Goal: Transaction & Acquisition: Book appointment/travel/reservation

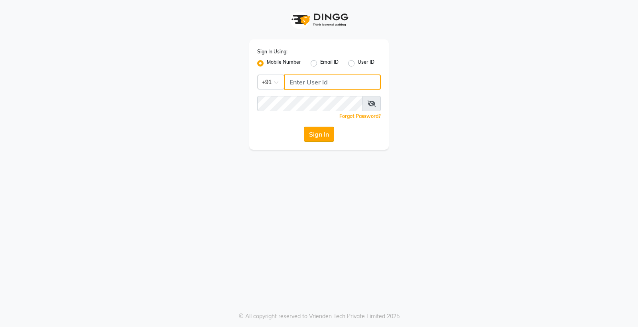
type input "8888001355"
click at [330, 139] on button "Sign In" at bounding box center [319, 134] width 30 height 15
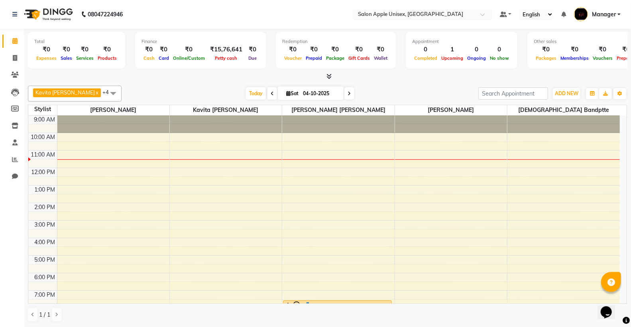
click at [562, 217] on div "9:00 AM 10:00 AM 11:00 AM 12:00 PM 1:00 PM 2:00 PM 3:00 PM 4:00 PM 5:00 PM 6:00…" at bounding box center [324, 230] width 592 height 228
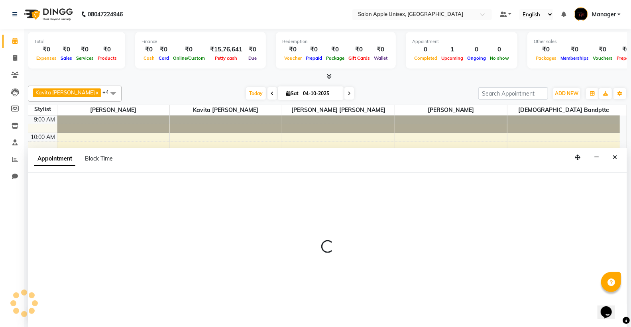
scroll to position [0, 0]
select select "76660"
select select "870"
select select "tentative"
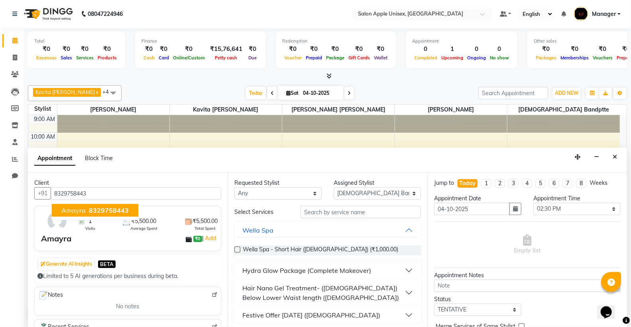
click at [81, 211] on span "Amayra" at bounding box center [73, 211] width 24 height 8
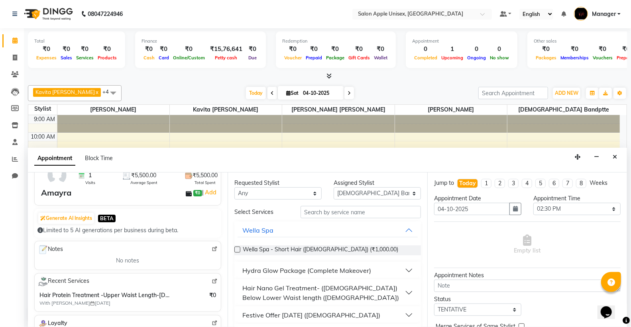
scroll to position [89, 0]
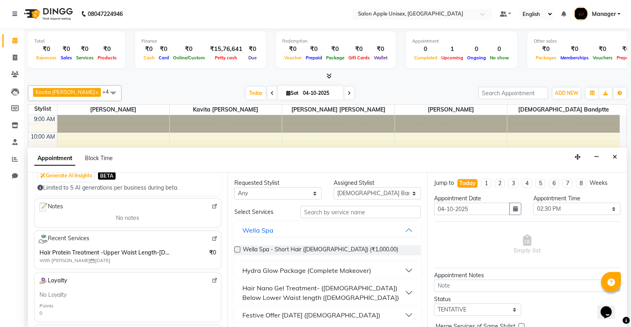
type input "8329758443"
click at [361, 217] on input "text" at bounding box center [361, 212] width 120 height 12
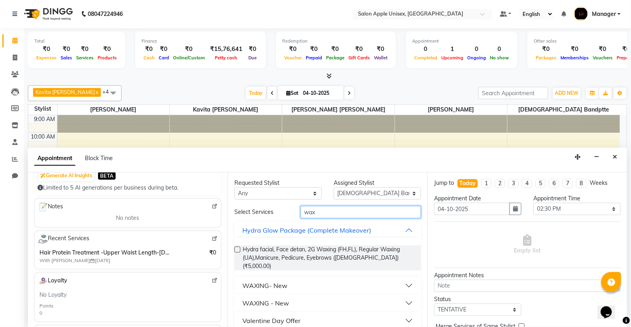
type input "wax"
click at [276, 281] on div "WAXING- New" at bounding box center [264, 286] width 45 height 10
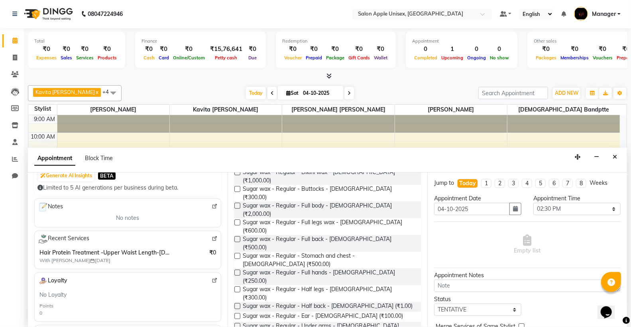
scroll to position [354, 0]
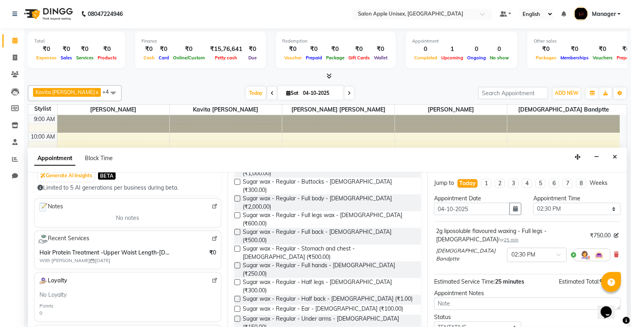
checkbox input "false"
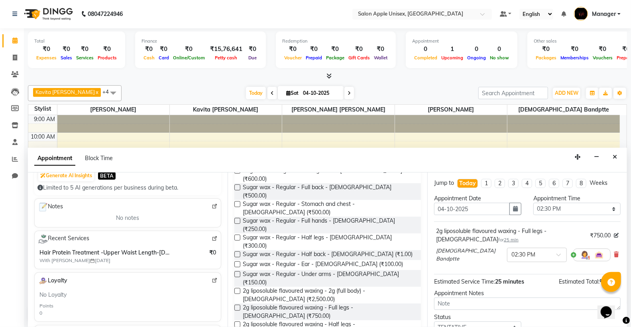
scroll to position [0, 0]
click at [550, 207] on select "Select 10:00 AM 10:15 AM 10:30 AM 10:45 AM 11:00 AM 11:15 AM 11:30 AM 11:45 AM …" at bounding box center [577, 209] width 87 height 12
select select "840"
click at [534, 203] on select "Select 10:00 AM 10:15 AM 10:30 AM 10:45 AM 11:00 AM 11:15 AM 11:30 AM 11:45 AM …" at bounding box center [577, 209] width 87 height 12
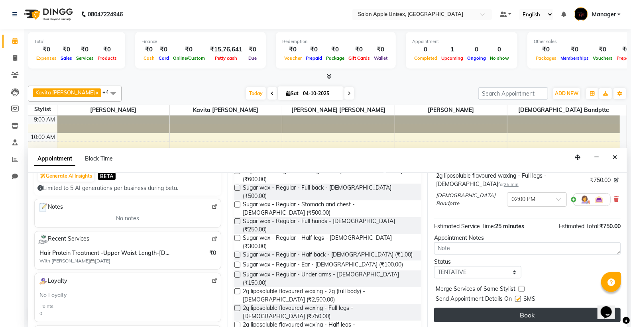
scroll to position [0, 0]
click at [533, 315] on button "Book" at bounding box center [527, 315] width 187 height 14
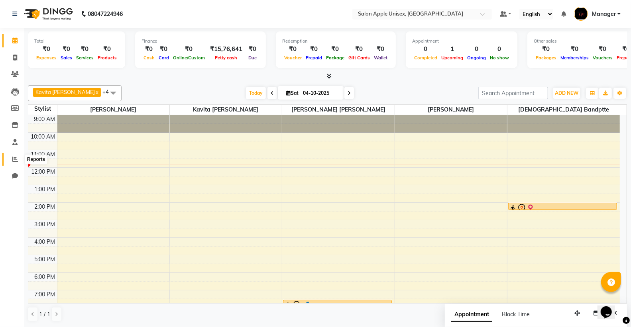
click at [12, 158] on icon at bounding box center [15, 159] width 6 height 6
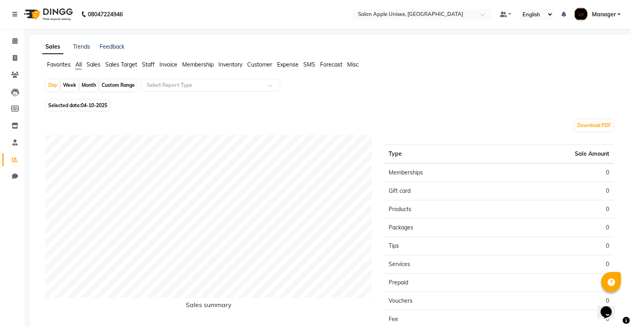
click at [90, 86] on div "Month" at bounding box center [89, 85] width 18 height 11
select select "10"
select select "2025"
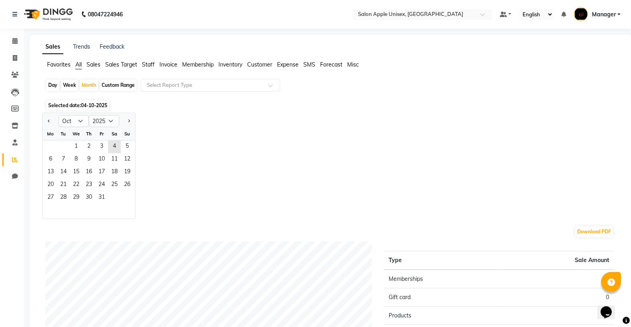
click at [108, 195] on div "27 28 29 30 31" at bounding box center [89, 198] width 93 height 13
click at [103, 197] on span "31" at bounding box center [101, 198] width 13 height 13
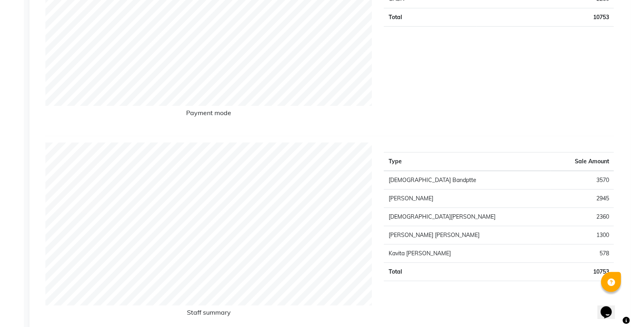
scroll to position [221, 0]
